Goal: Task Accomplishment & Management: Manage account settings

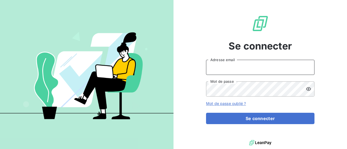
click at [215, 68] on input "Adresse email" at bounding box center [260, 67] width 108 height 15
type input "m"
type input "bruno.arbane@cleverconnect.com"
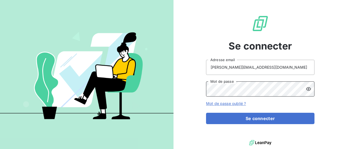
click at [206, 113] on button "Se connecter" at bounding box center [260, 118] width 108 height 11
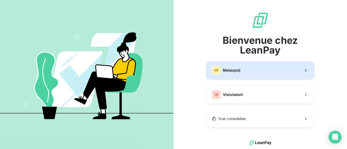
click at [232, 72] on span "Meteojob" at bounding box center [232, 70] width 18 height 5
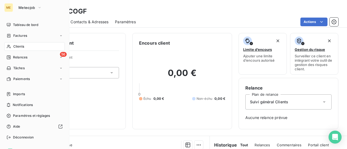
click at [21, 47] on span "Clients" at bounding box center [18, 46] width 11 height 5
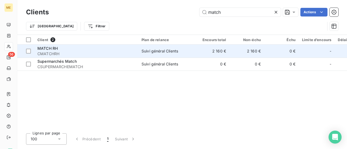
type input "match"
click at [85, 54] on span "CMATCHRH" at bounding box center [86, 53] width 98 height 5
